Goal: Communication & Community: Answer question/provide support

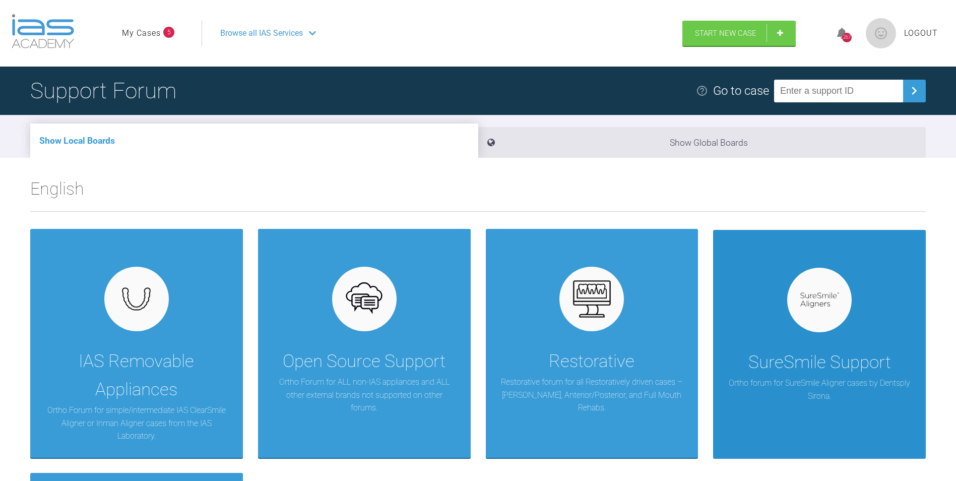
click at [879, 312] on div "SureSmile Support Ortho forum for SureSmile Aligner cases by Dentsply Sirona." at bounding box center [819, 344] width 213 height 229
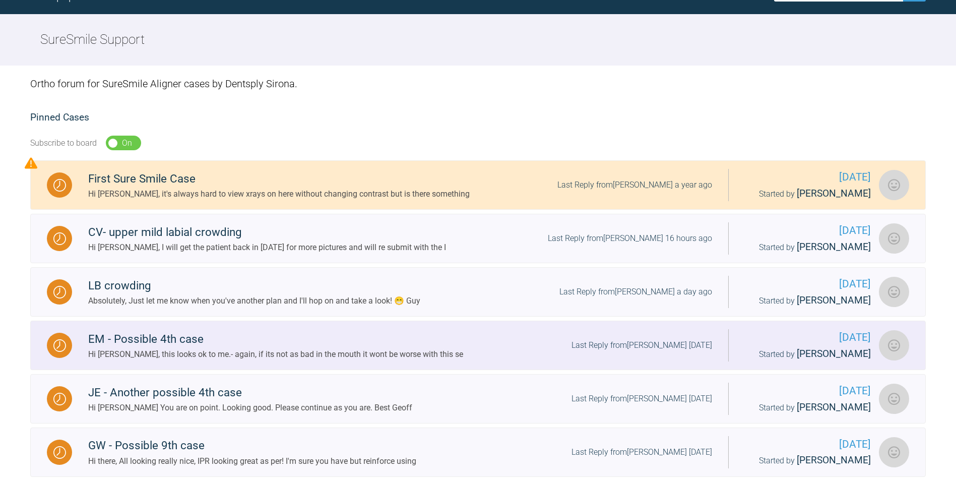
click at [211, 348] on div "Hi Catie, this looks ok to me.- again, if its not as bad in the mouth it wont b…" at bounding box center [275, 354] width 375 height 13
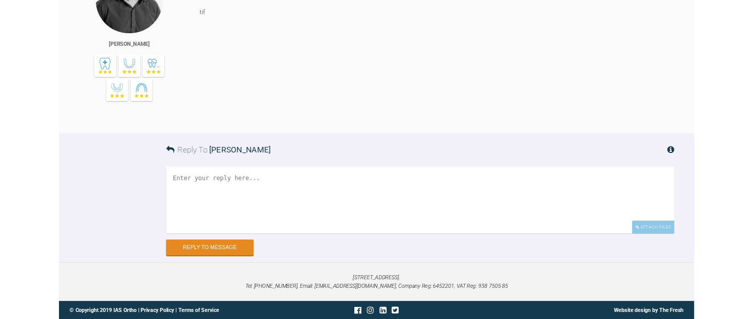
scroll to position [10908, 0]
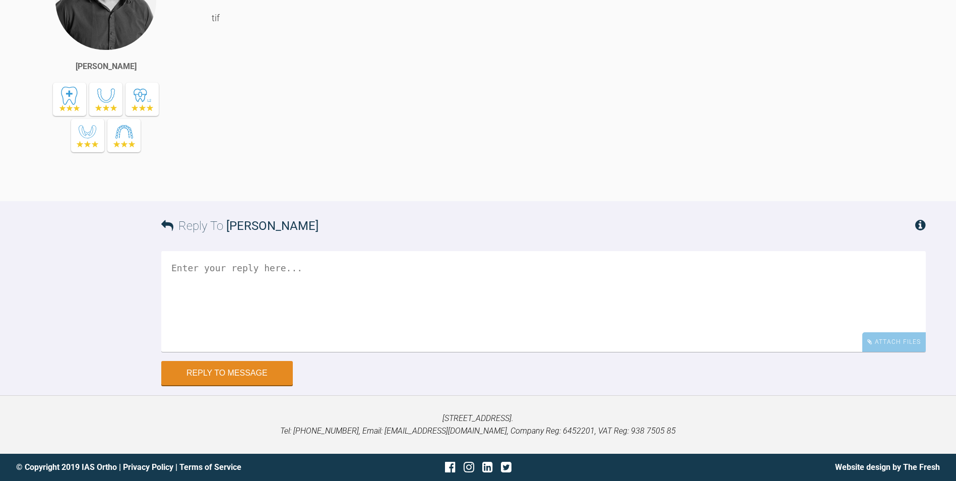
click at [332, 288] on textarea at bounding box center [543, 301] width 764 height 101
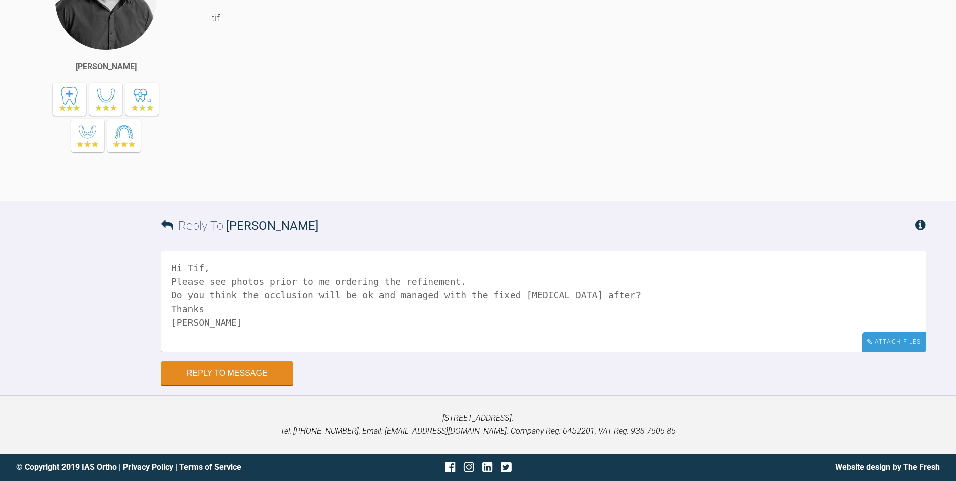
click at [891, 349] on div "Attach Files" at bounding box center [893, 342] width 63 height 20
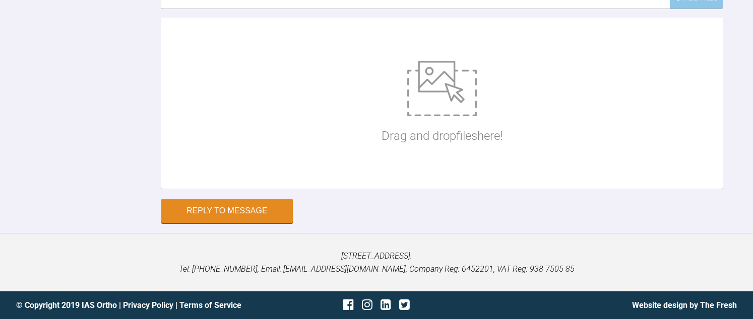
scroll to position [11568, 0]
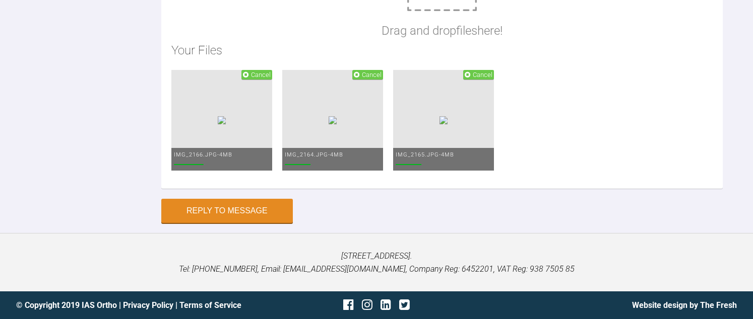
click at [82, 204] on div "Reply To Tif Qureshi Hi Tif, Please see photos prior to me ordering the refinem…" at bounding box center [376, 4] width 753 height 437
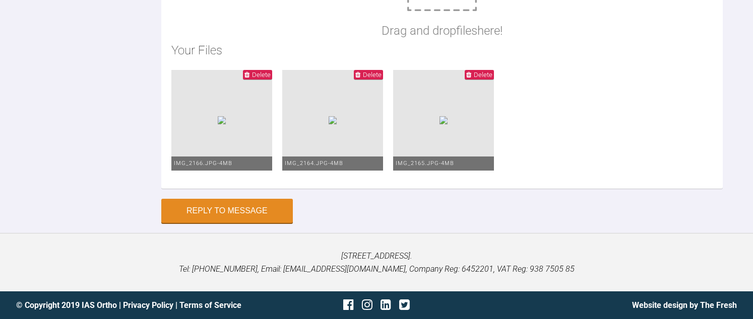
scroll to position [11619, 0]
click at [88, 142] on div "Reply To Tif Qureshi Hi Tif, Please see photos prior to me ordering the refinem…" at bounding box center [376, 4] width 753 height 437
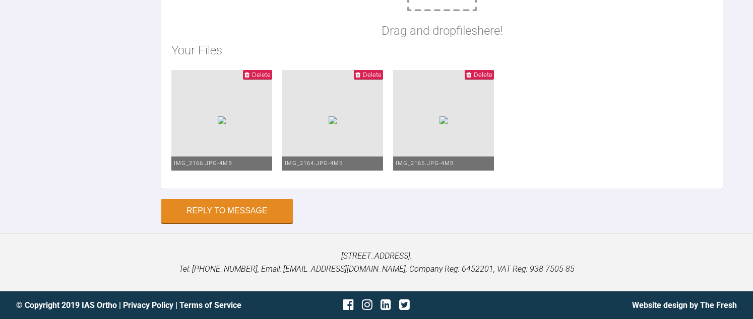
scroll to position [11640, 0]
drag, startPoint x: 208, startPoint y: 81, endPoint x: 230, endPoint y: 96, distance: 26.6
drag, startPoint x: 255, startPoint y: 95, endPoint x: 266, endPoint y: 108, distance: 17.2
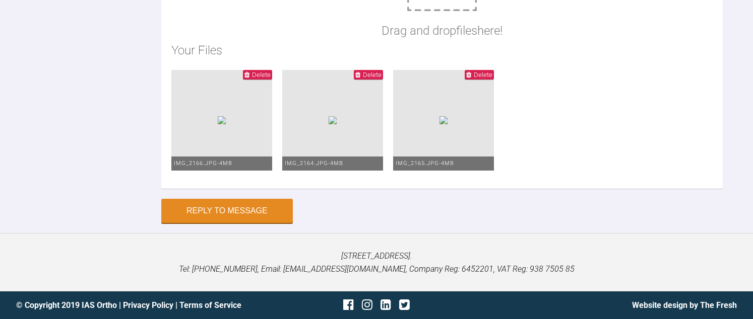
type textarea "Hi Tif, Please see photos prior to me ordering the refinement. Do you think the…"
click at [225, 215] on button "Reply to Message" at bounding box center [227, 212] width 132 height 24
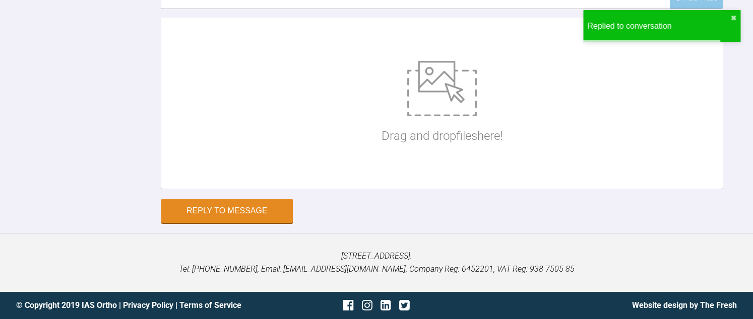
scroll to position [11769, 0]
